Goal: Find specific page/section: Find specific page/section

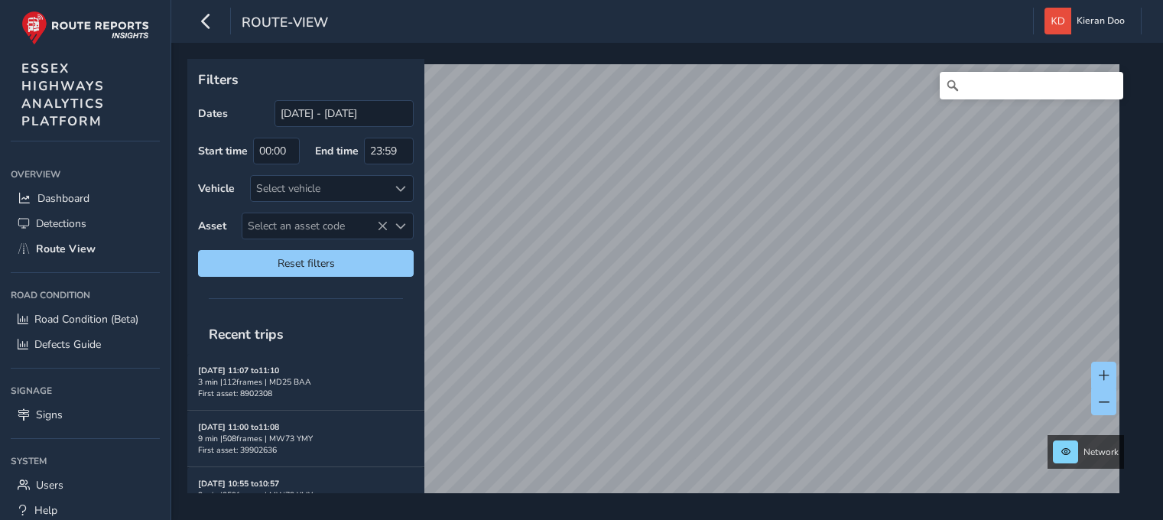
scroll to position [76, 0]
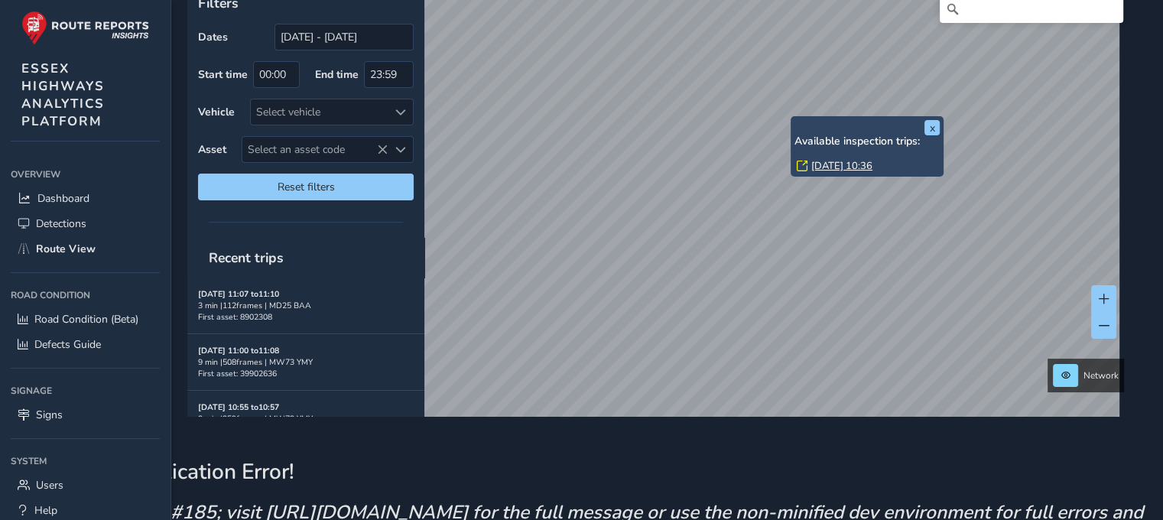
click at [819, 164] on link "[DATE] 10:36" at bounding box center [841, 166] width 61 height 14
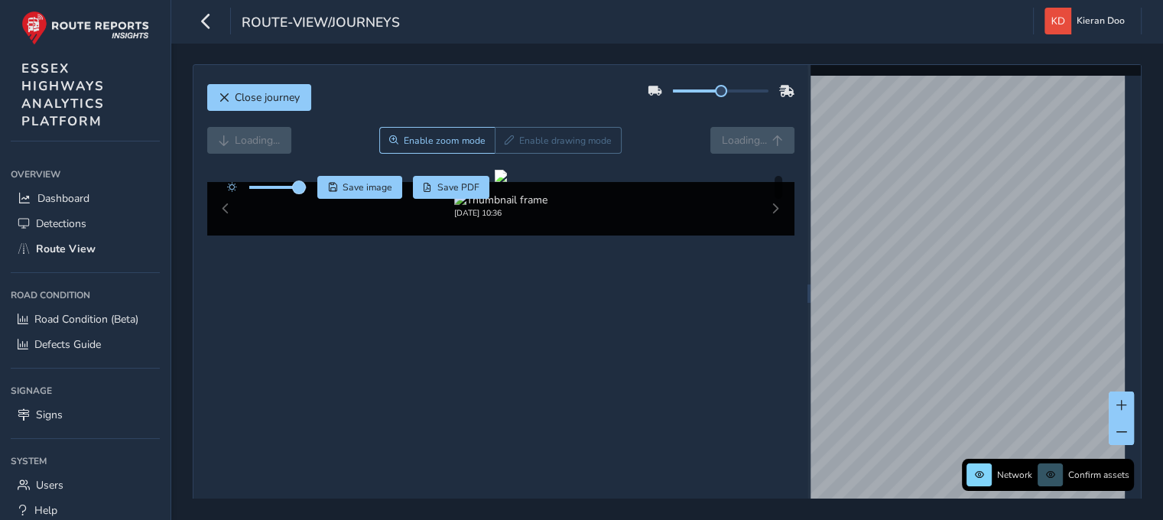
drag, startPoint x: 282, startPoint y: 183, endPoint x: 299, endPoint y: 186, distance: 17.1
click at [299, 186] on span at bounding box center [299, 187] width 12 height 12
click at [495, 182] on div at bounding box center [501, 176] width 12 height 12
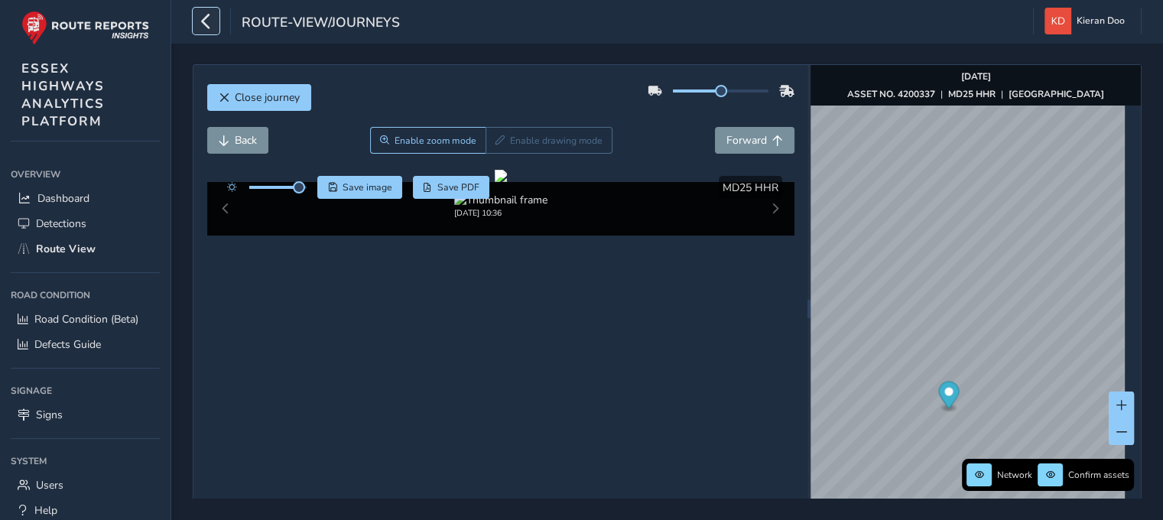
click at [207, 15] on icon "button" at bounding box center [206, 21] width 16 height 27
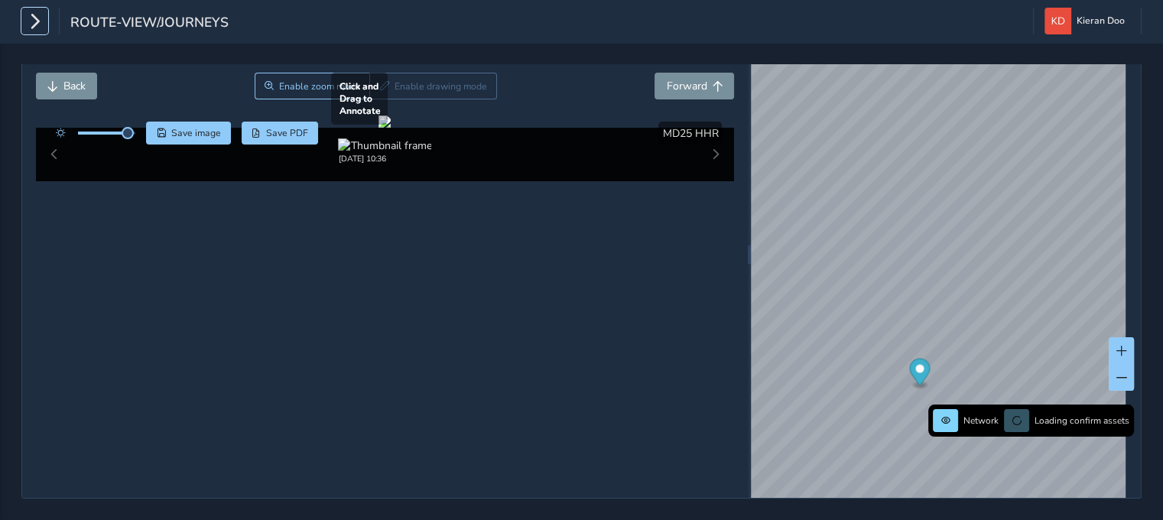
scroll to position [76, 0]
click at [391, 128] on div at bounding box center [384, 121] width 12 height 12
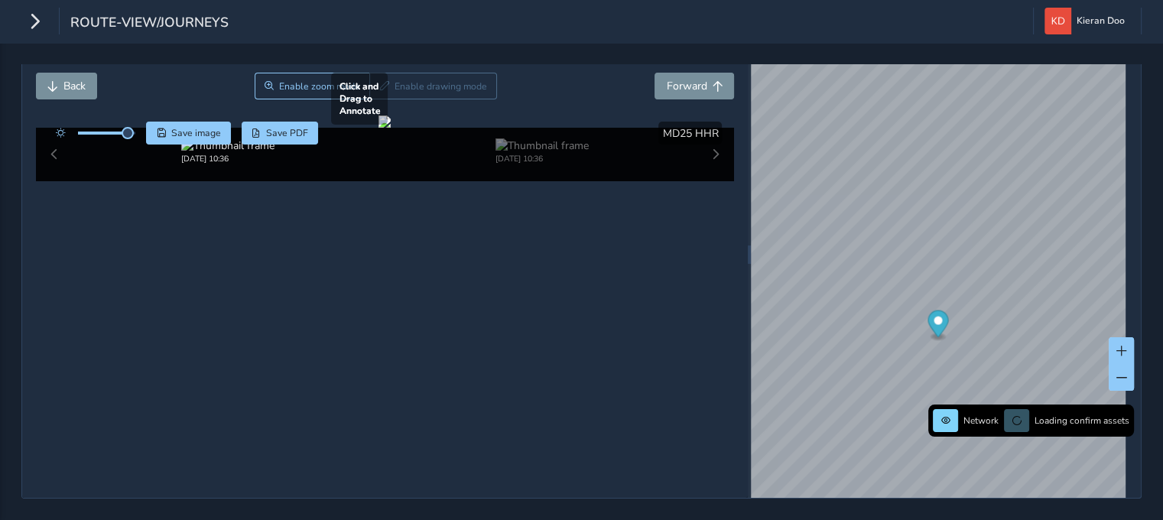
click at [391, 128] on div at bounding box center [384, 121] width 12 height 12
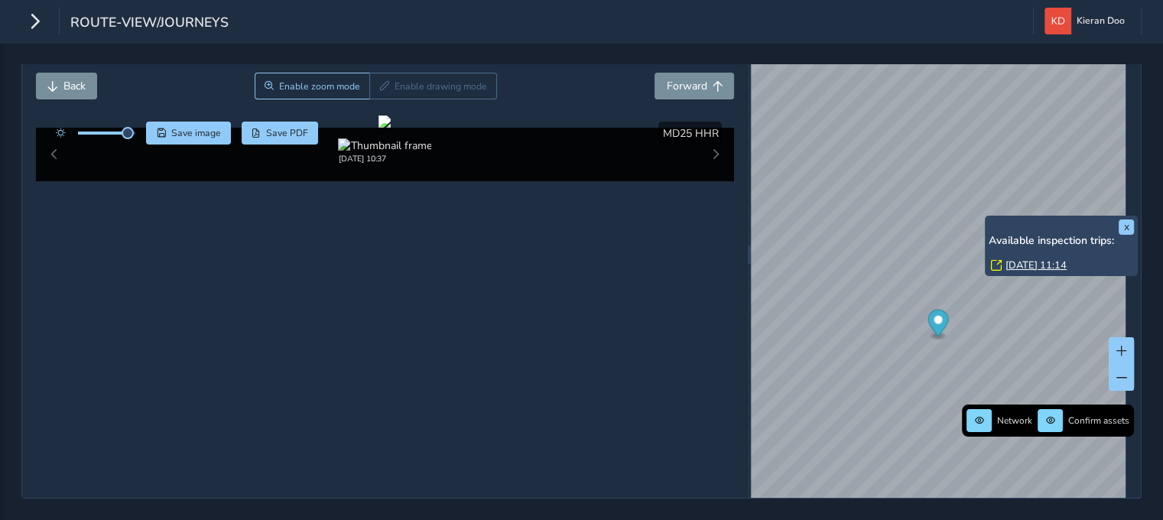
click at [1013, 258] on link "[DATE] 11:14" at bounding box center [1035, 265] width 61 height 14
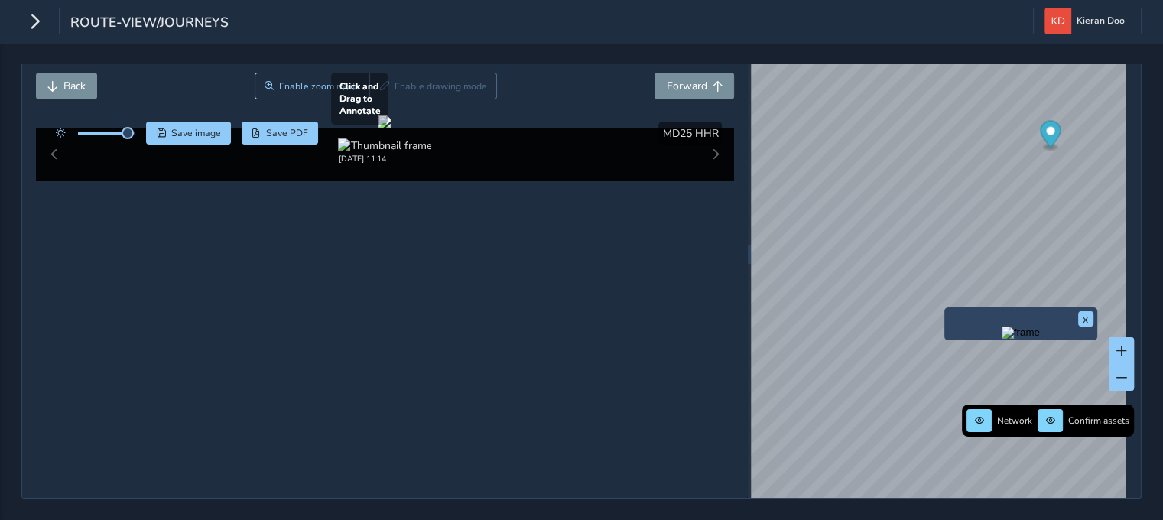
click at [391, 128] on div at bounding box center [384, 121] width 12 height 12
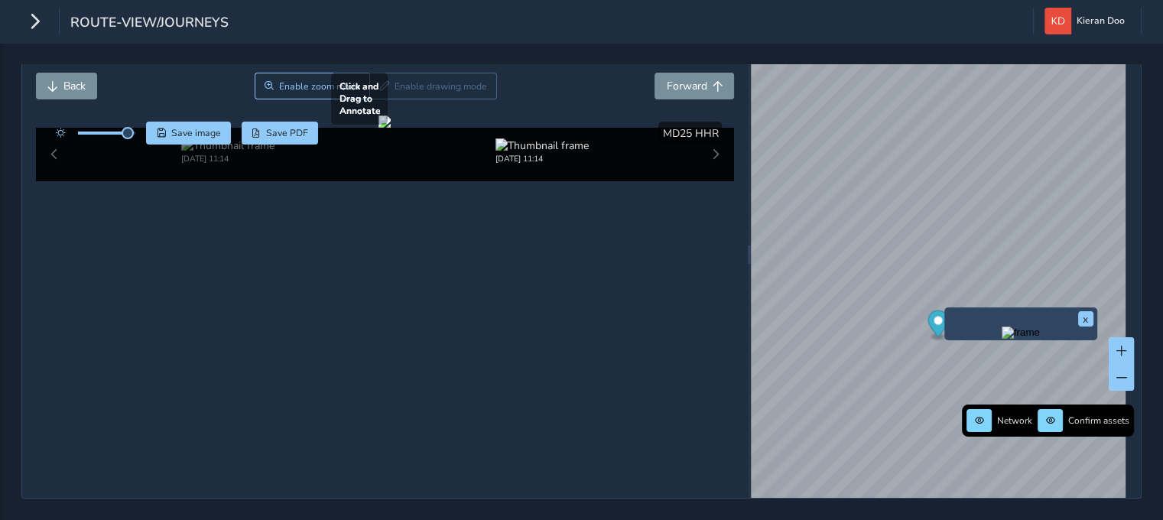
scroll to position [0, 60]
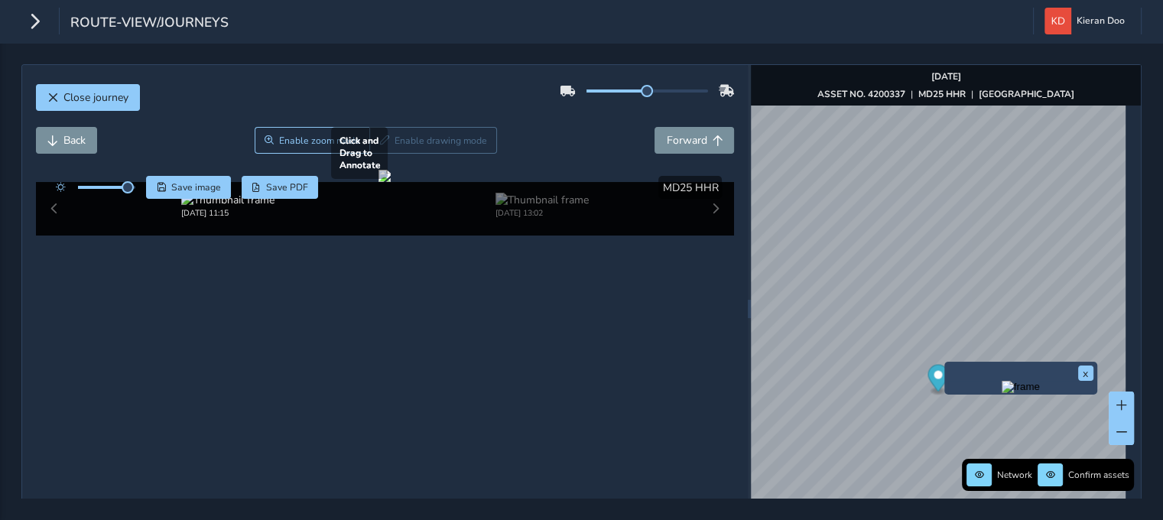
scroll to position [76, 0]
